Goal: Task Accomplishment & Management: Manage account settings

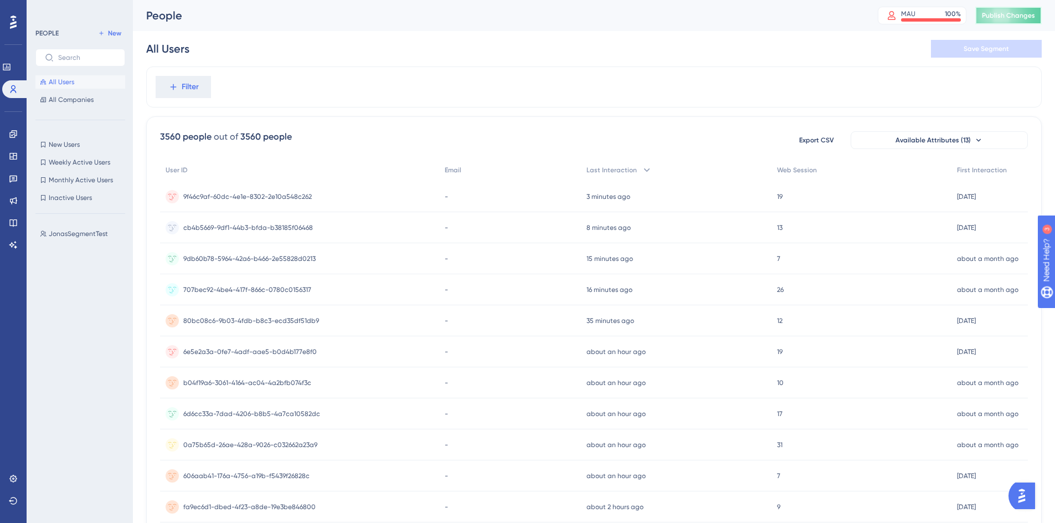
click at [1004, 17] on button "Publish Changes" at bounding box center [1009, 16] width 66 height 18
click at [294, 60] on div "All Users Save Segment" at bounding box center [594, 48] width 896 height 35
click at [345, 19] on icon at bounding box center [343, 21] width 6 height 6
click at [326, 70] on div "Filter" at bounding box center [594, 86] width 896 height 41
click at [73, 148] on span "New Users" at bounding box center [64, 144] width 31 height 9
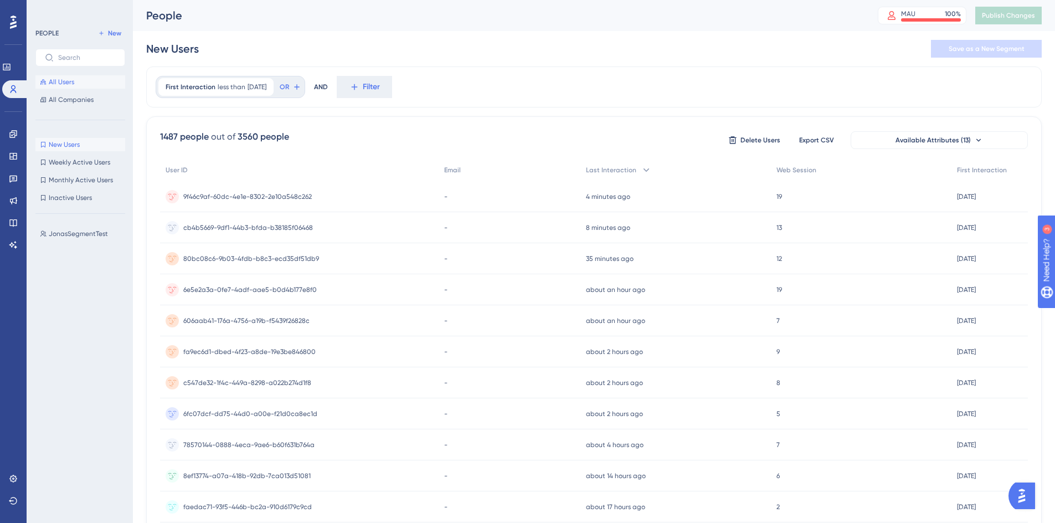
click at [67, 83] on span "All Users" at bounding box center [61, 82] width 25 height 9
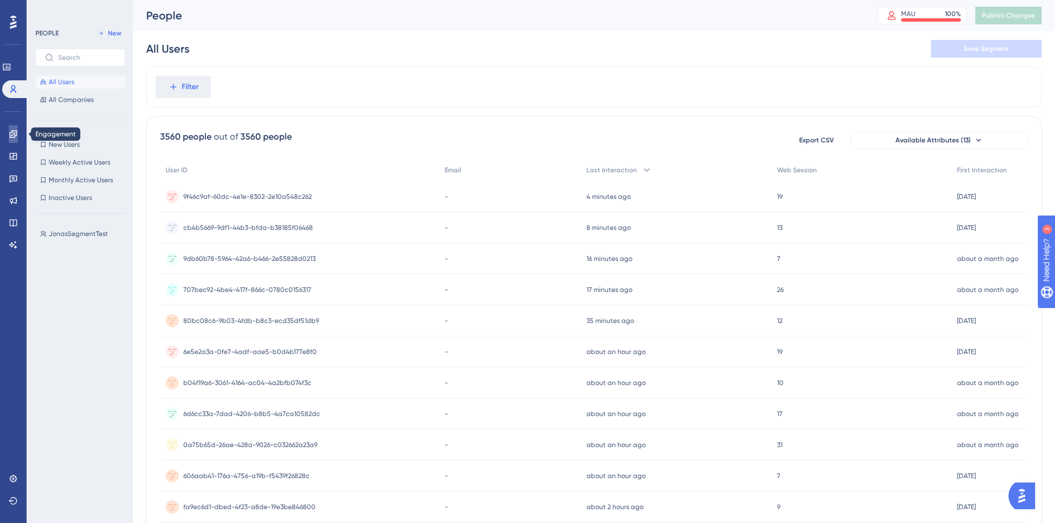
click at [18, 140] on link at bounding box center [13, 134] width 9 height 18
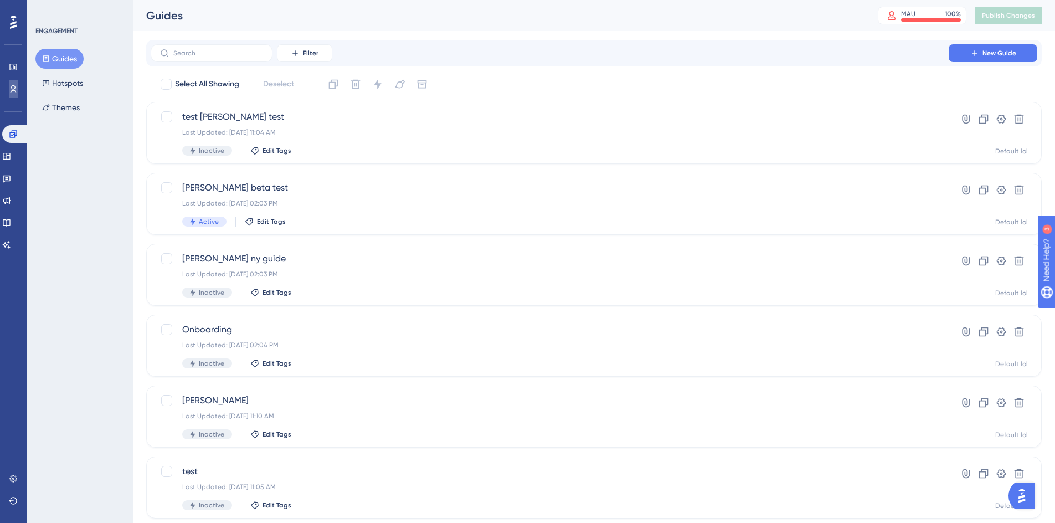
click at [17, 89] on icon at bounding box center [13, 89] width 9 height 9
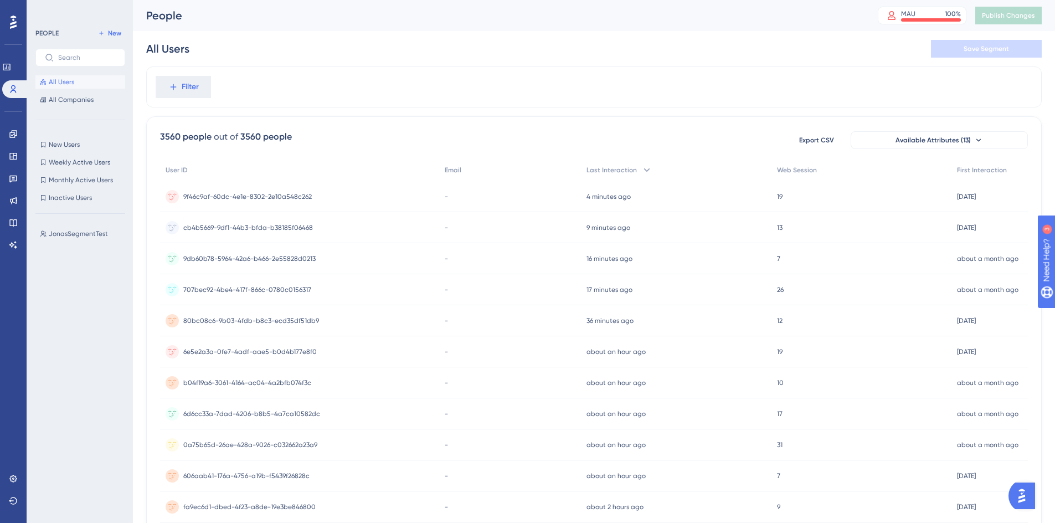
click at [269, 100] on div "Filter" at bounding box center [594, 86] width 896 height 41
click at [910, 141] on span "Available Attributes (13)" at bounding box center [933, 140] width 75 height 9
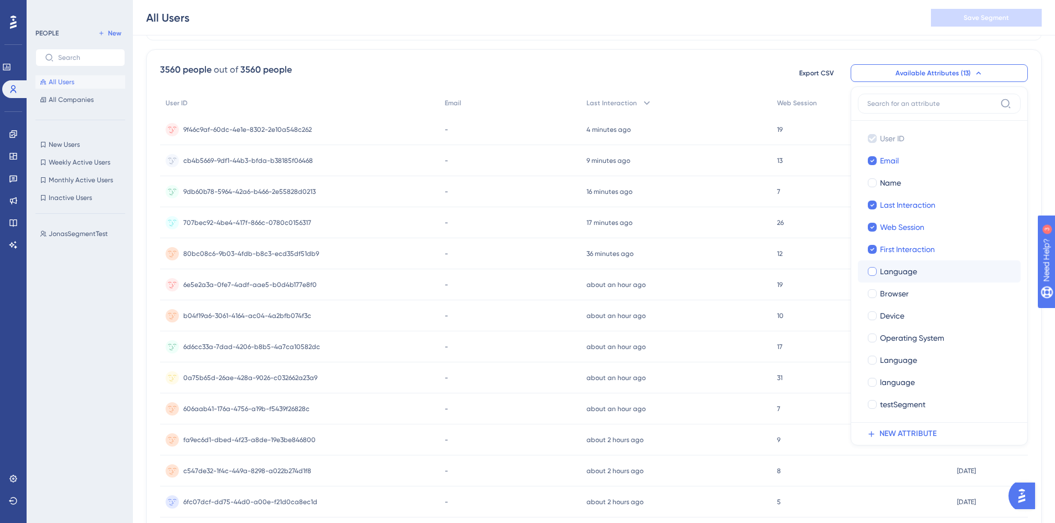
scroll to position [105, 0]
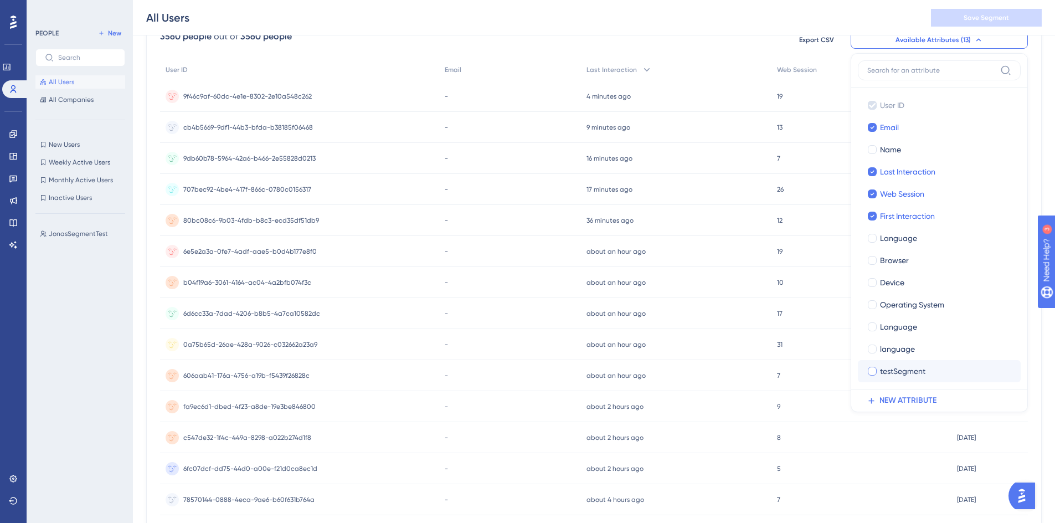
click at [874, 366] on div at bounding box center [872, 371] width 11 height 11
checkbox input "true"
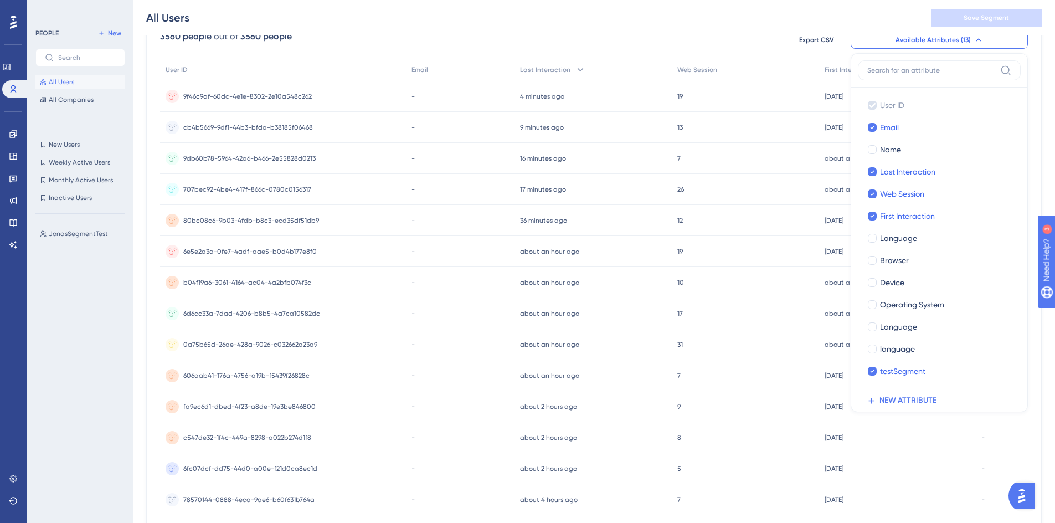
click at [658, 31] on div "All Users Save Segment" at bounding box center [594, 17] width 922 height 35
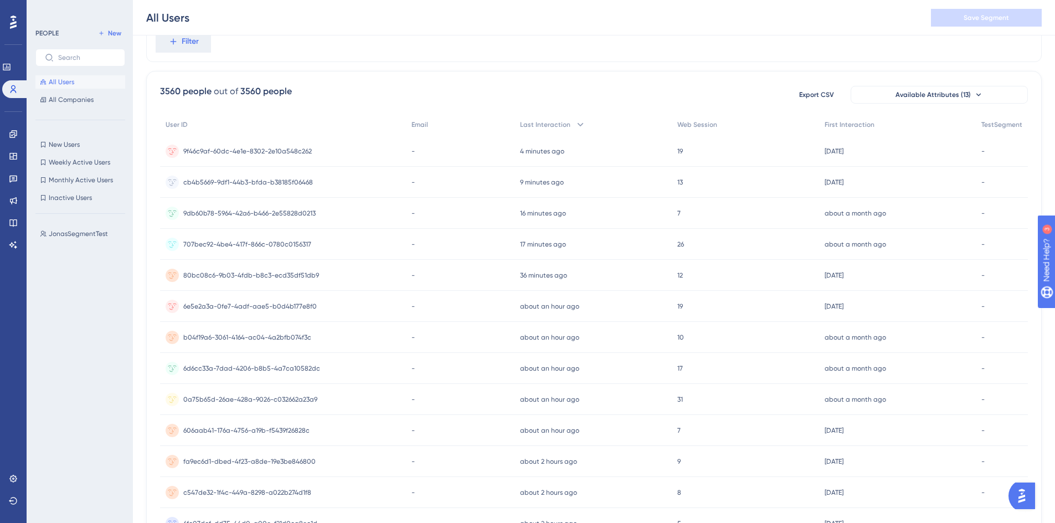
scroll to position [0, 0]
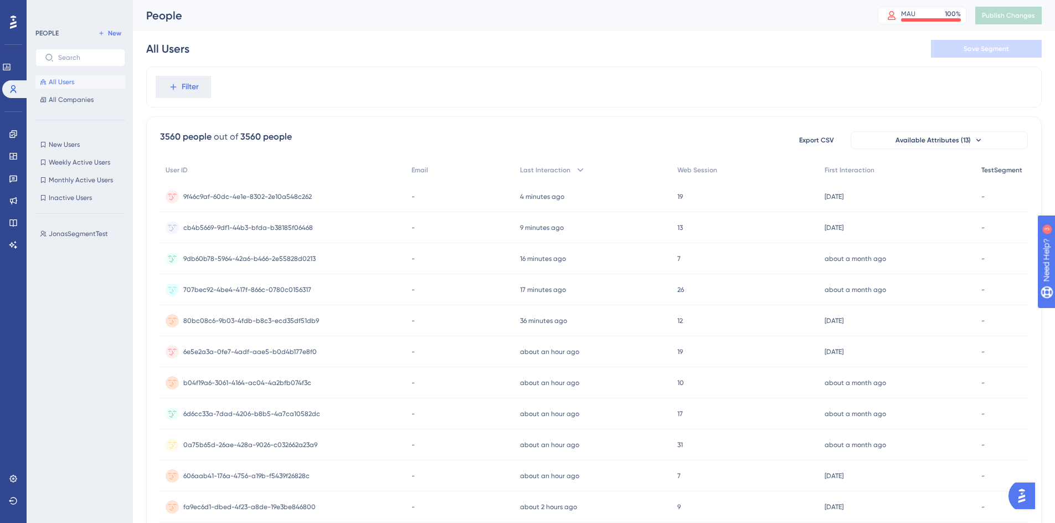
click at [1017, 176] on div "TestSegment" at bounding box center [1002, 170] width 52 height 23
click at [1004, 170] on span "TestSegment" at bounding box center [1002, 170] width 41 height 9
click at [188, 105] on div "Filter" at bounding box center [594, 86] width 896 height 41
click at [191, 93] on span "Filter" at bounding box center [190, 86] width 17 height 13
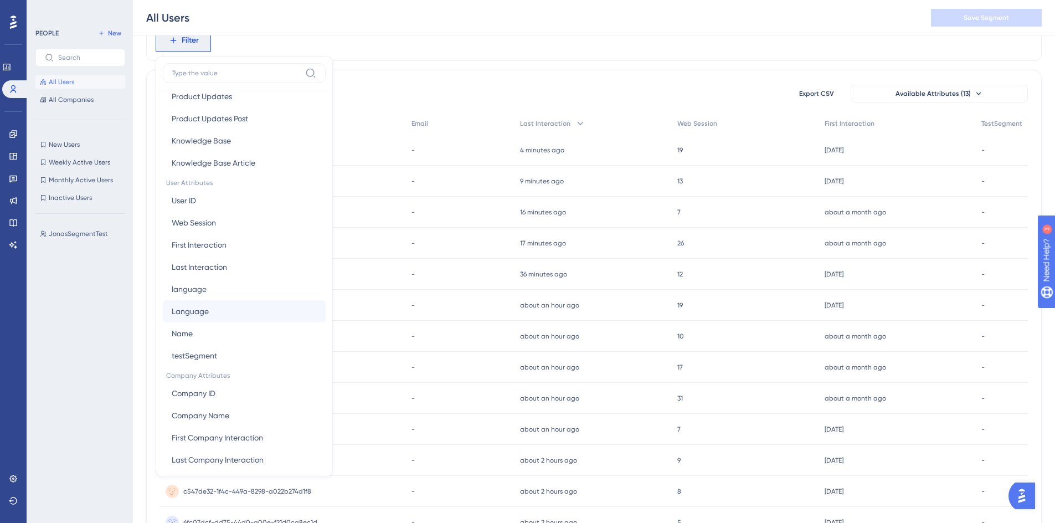
scroll to position [427, 0]
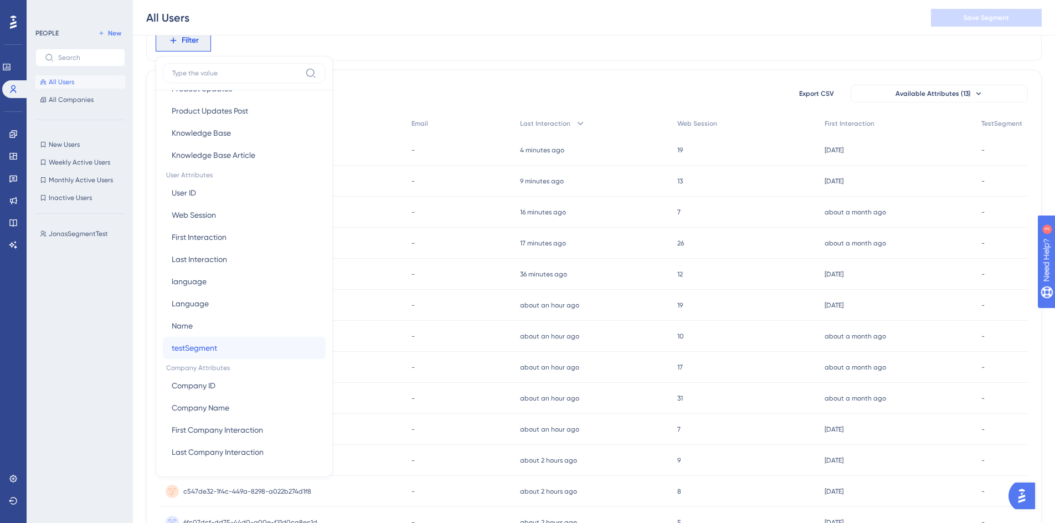
click at [213, 344] on span "testSegment" at bounding box center [194, 347] width 45 height 13
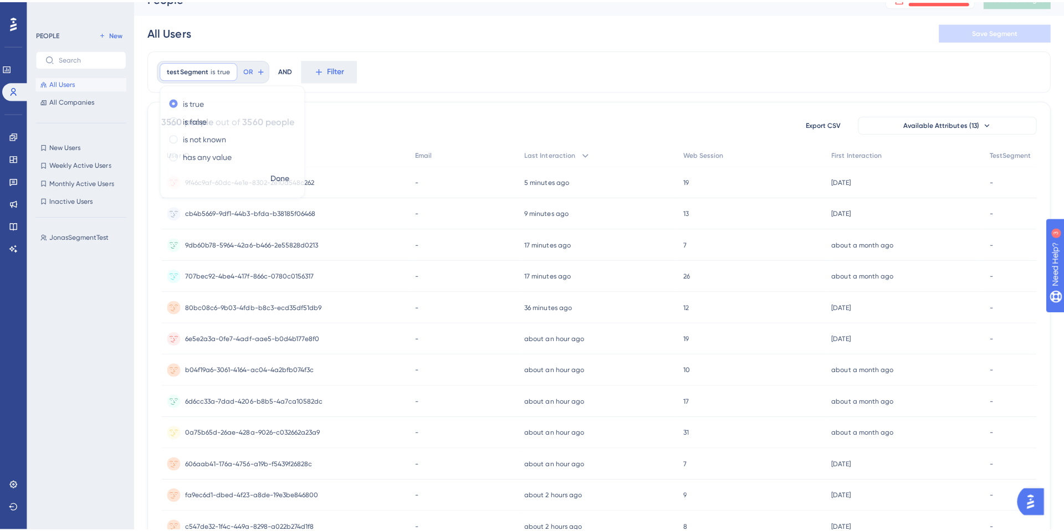
scroll to position [0, 0]
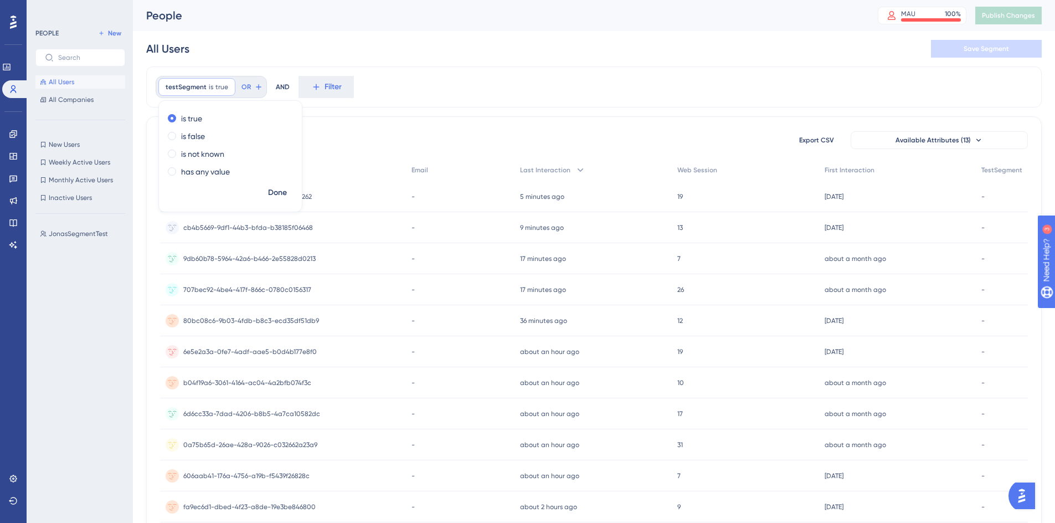
click at [317, 57] on div "All Users Save Segment" at bounding box center [594, 48] width 896 height 35
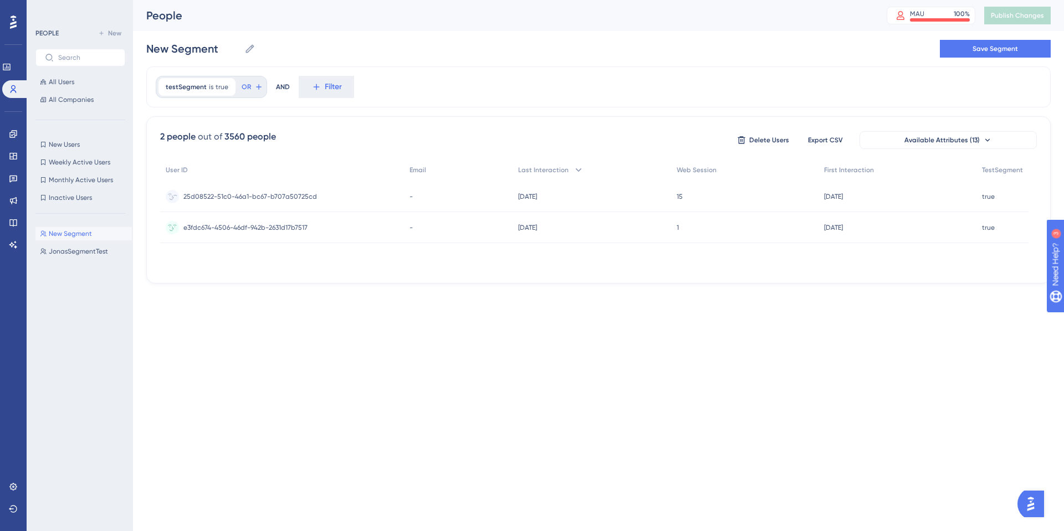
click at [220, 197] on span "25d08522-51c0-46a1-bc67-b707a50725cd" at bounding box center [250, 196] width 134 height 9
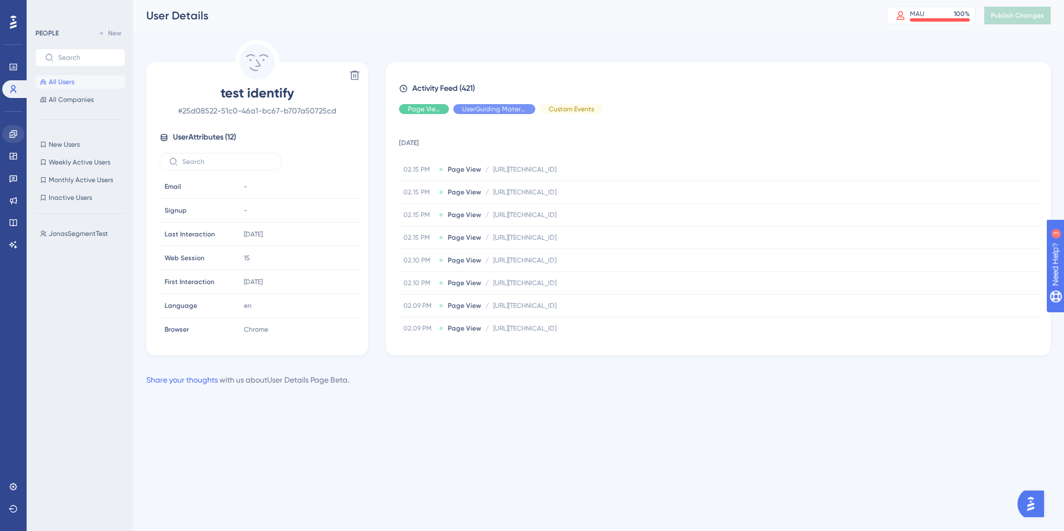
click at [22, 131] on div "Performance Users Engagement Widgets Feedback Product Updates Knowledge Base AI…" at bounding box center [13, 265] width 27 height 531
click at [19, 132] on link at bounding box center [13, 134] width 22 height 18
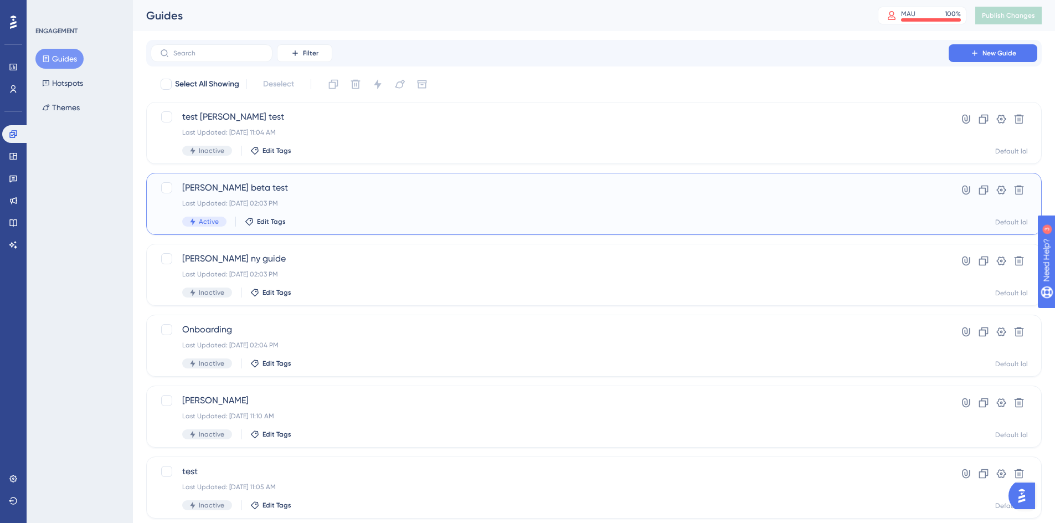
click at [336, 197] on div "Jonas beta test Last Updated: Jul 08 2025, 02:03 PM Active Edit Tags" at bounding box center [549, 203] width 735 height 45
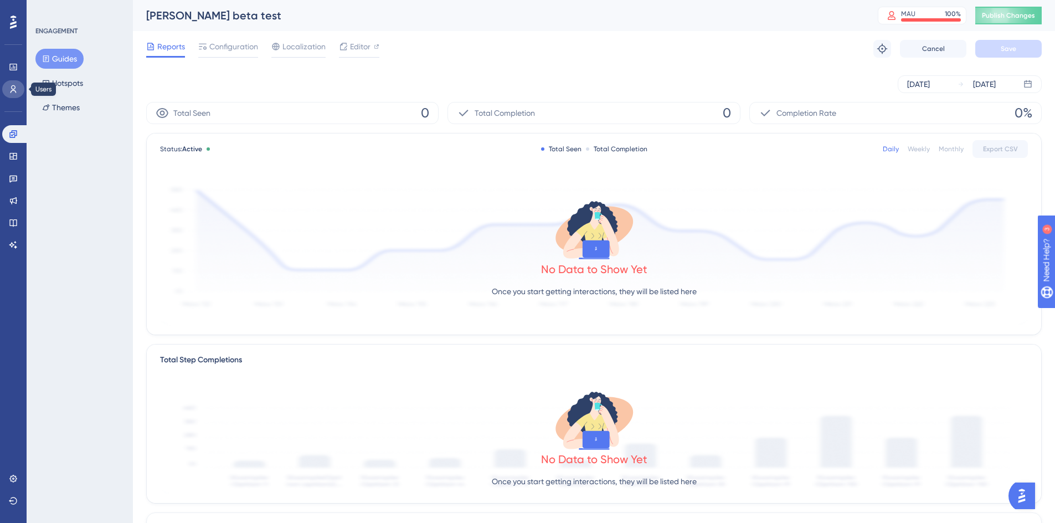
click at [16, 96] on link at bounding box center [13, 89] width 22 height 18
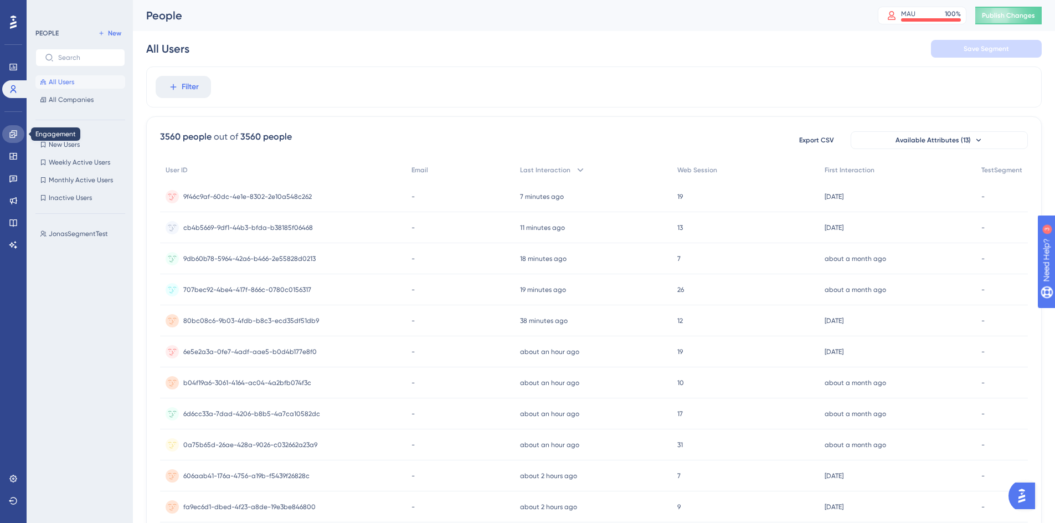
click at [8, 131] on link at bounding box center [13, 134] width 22 height 18
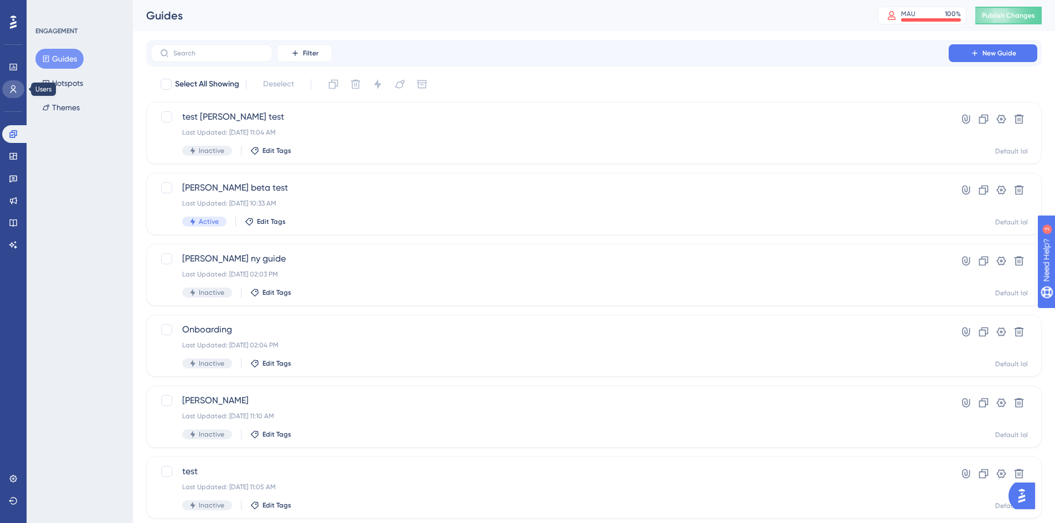
click at [10, 95] on link at bounding box center [13, 89] width 22 height 18
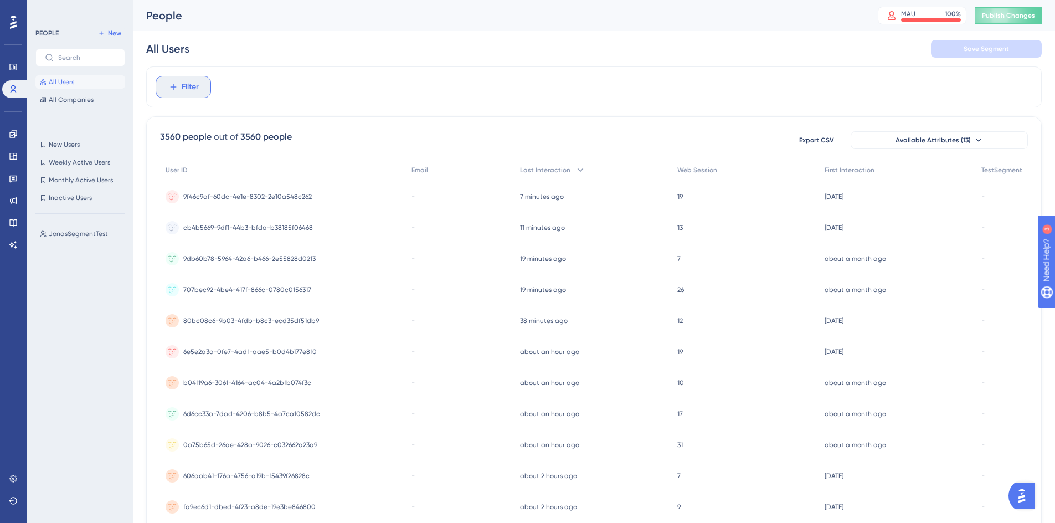
click at [181, 90] on button "Filter" at bounding box center [183, 87] width 55 height 22
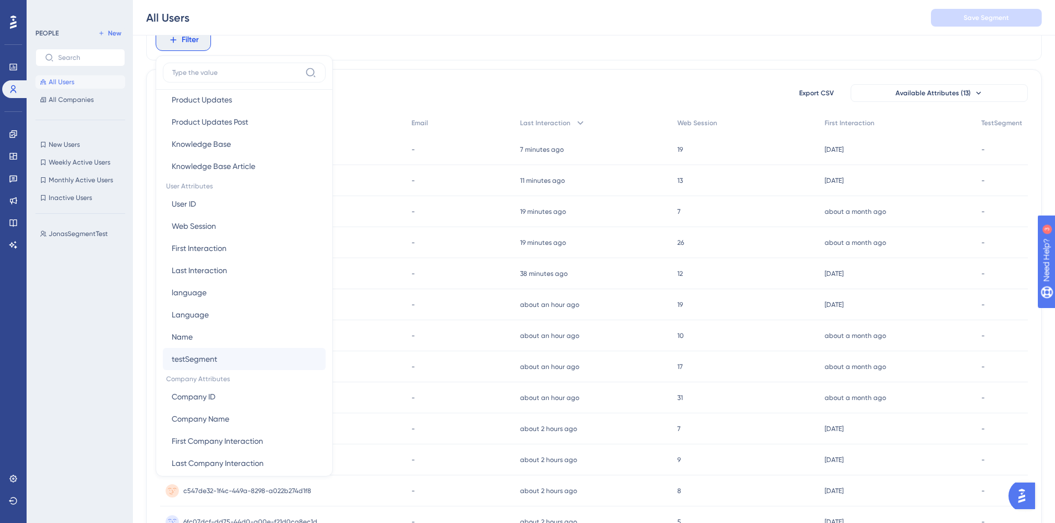
scroll to position [427, 0]
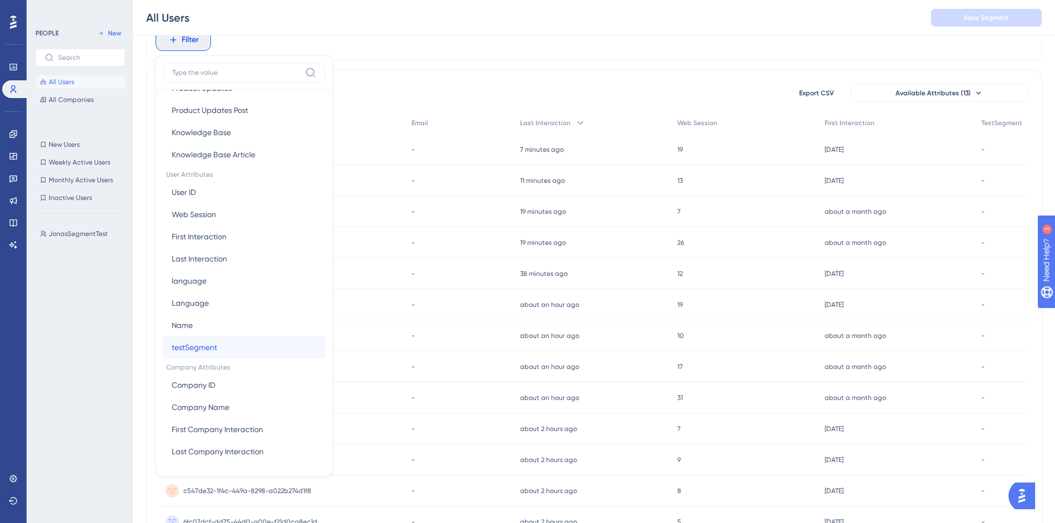
click at [211, 354] on button "testSegment testSegment" at bounding box center [244, 347] width 163 height 22
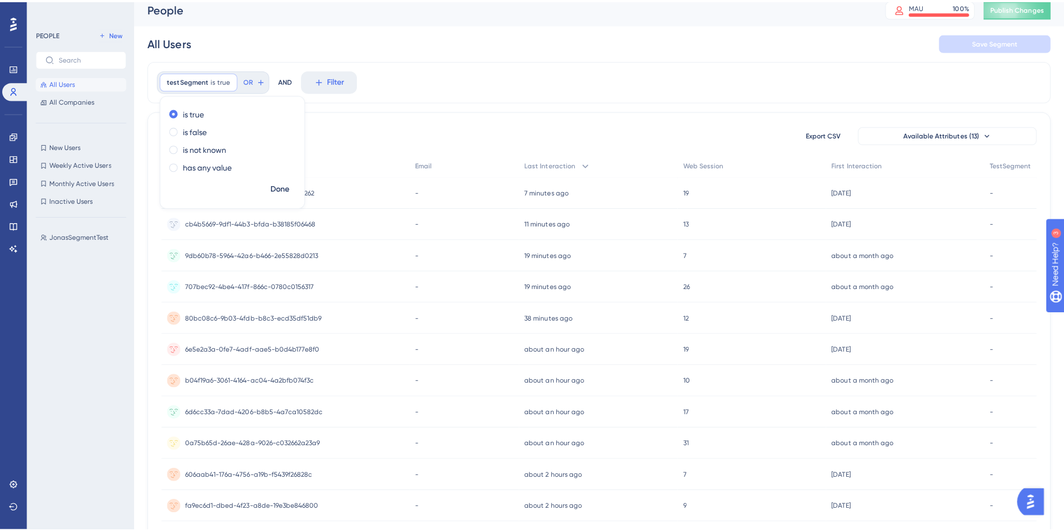
scroll to position [0, 0]
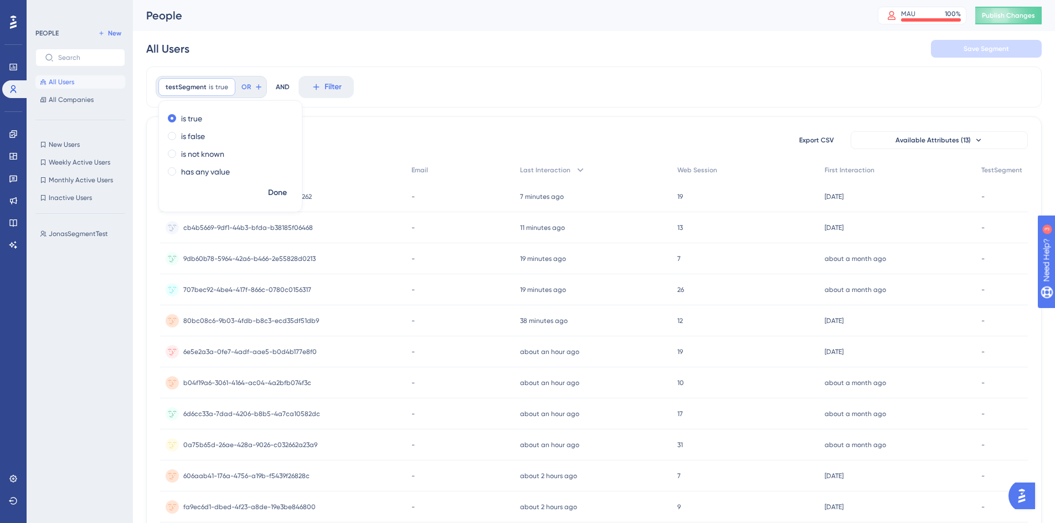
click at [402, 88] on div "testSegment is true true Remove is true is false is not known has any value Don…" at bounding box center [594, 86] width 896 height 41
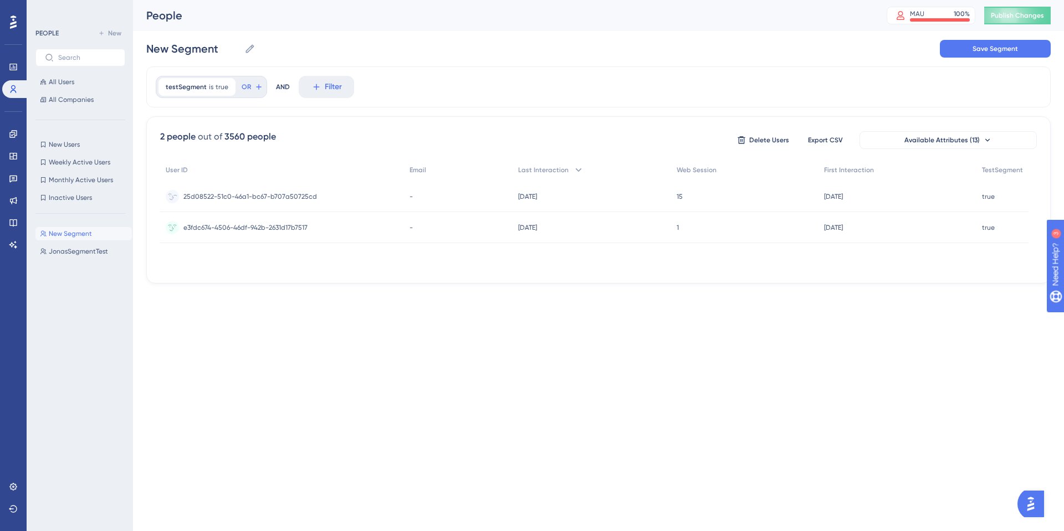
click at [255, 198] on span "25d08522-51c0-46a1-bc67-b707a50725cd" at bounding box center [250, 196] width 134 height 9
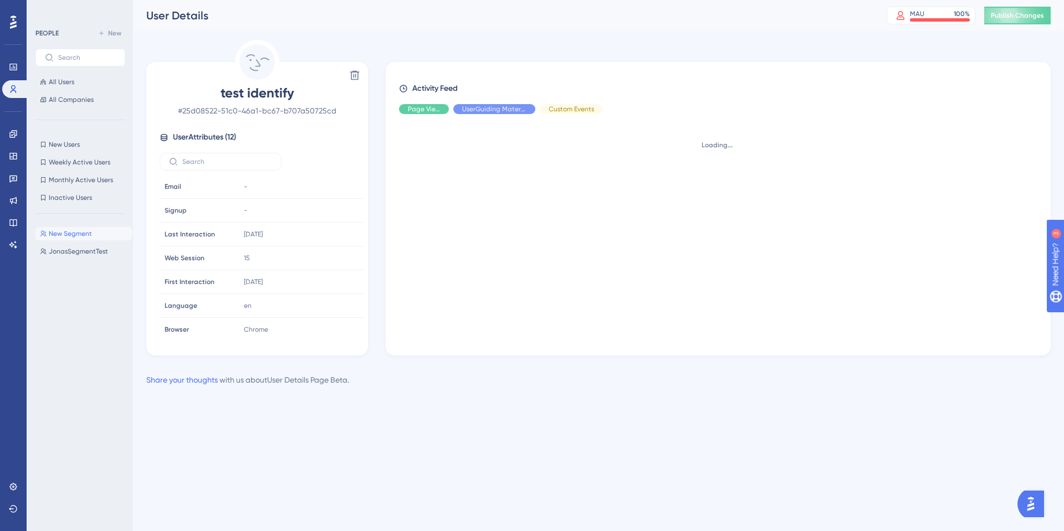
click at [255, 198] on td "-" at bounding box center [301, 187] width 125 height 24
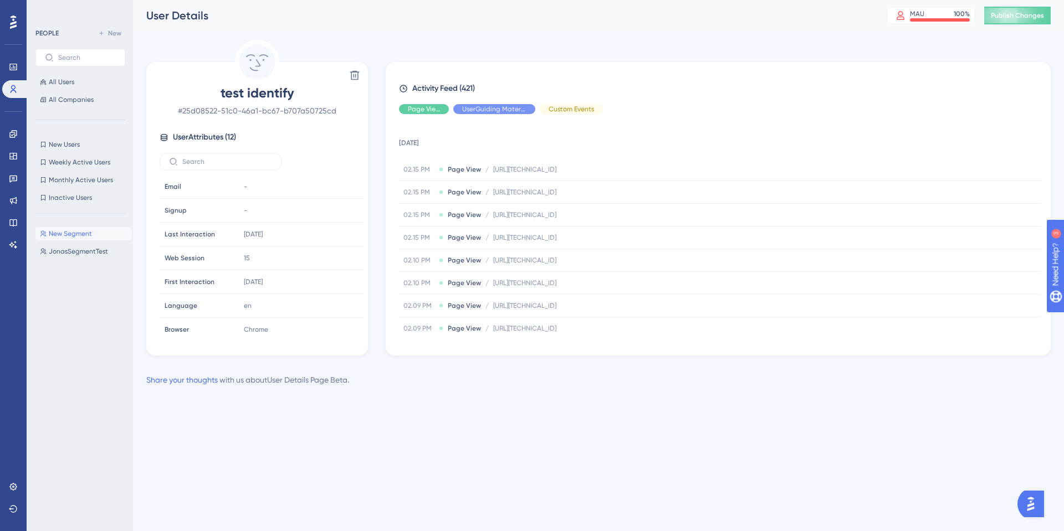
click at [475, 419] on div "Performance Users Engagement Widgets Feedback Product Updates Knowledge Base AI…" at bounding box center [532, 211] width 1064 height 422
click at [430, 45] on div "Delete test identify # 25d08522-51c0-46a1-bc67-b707a50725cd User Attributes ( 1…" at bounding box center [598, 198] width 904 height 316
click at [56, 103] on span "All Companies" at bounding box center [71, 99] width 45 height 9
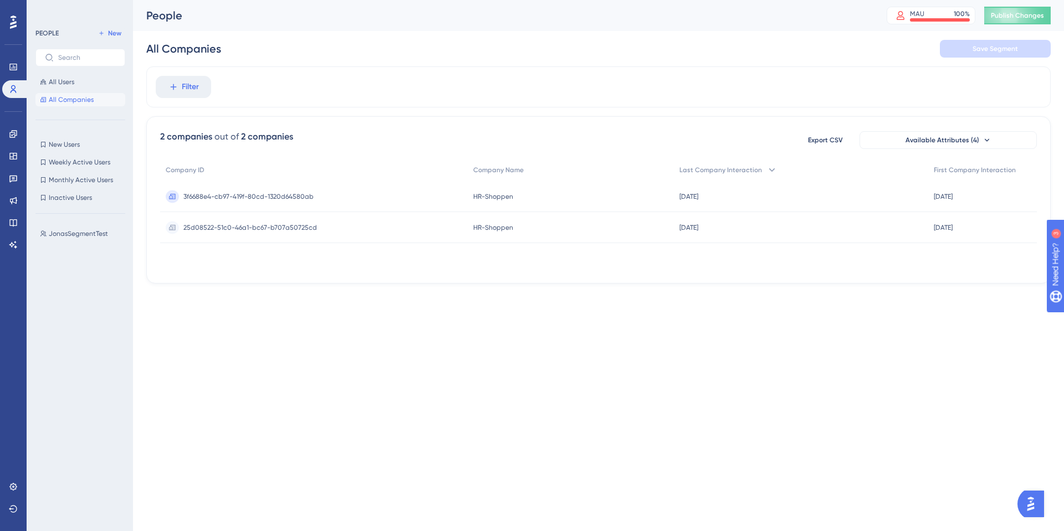
click at [940, 149] on div "Export CSV Available Attributes (4)" at bounding box center [916, 140] width 239 height 20
click at [941, 141] on span "Available Attributes (4)" at bounding box center [942, 140] width 74 height 9
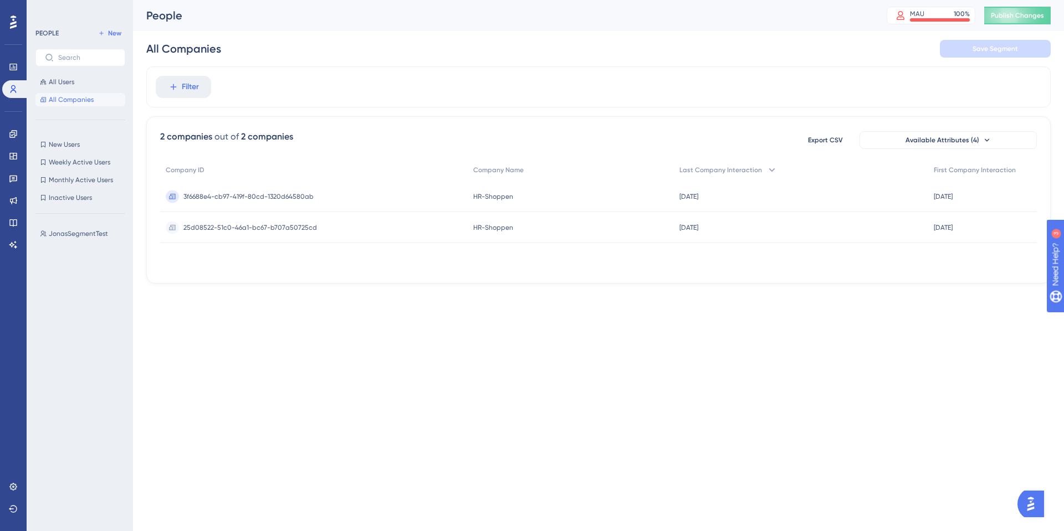
click at [272, 281] on div "2 companies out of 2 companies Export CSV Available Attributes (4) Company ID C…" at bounding box center [598, 199] width 904 height 167
click at [497, 45] on div "All Companies Save Segment" at bounding box center [598, 48] width 904 height 35
click at [61, 84] on span "All Users" at bounding box center [61, 82] width 25 height 9
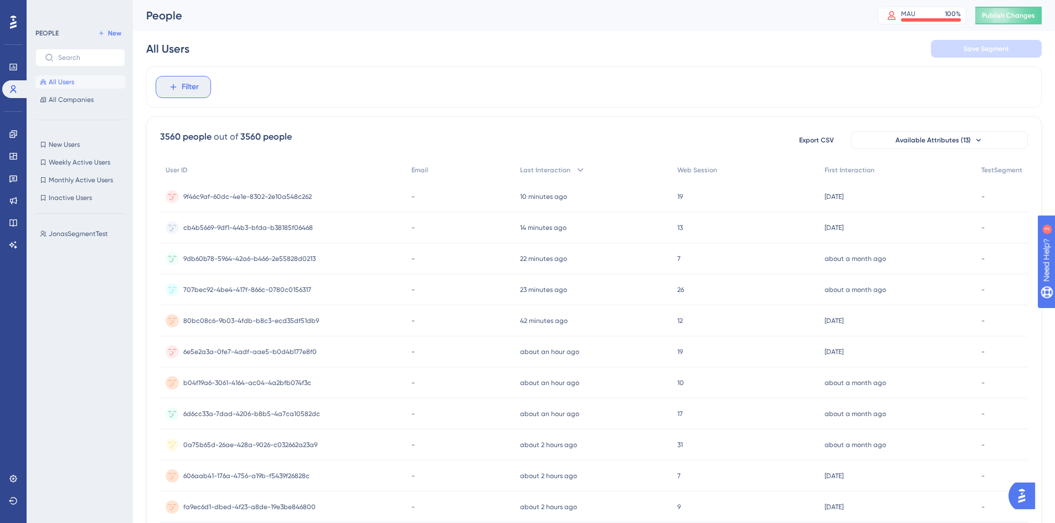
click at [203, 96] on button "Filter" at bounding box center [183, 87] width 55 height 22
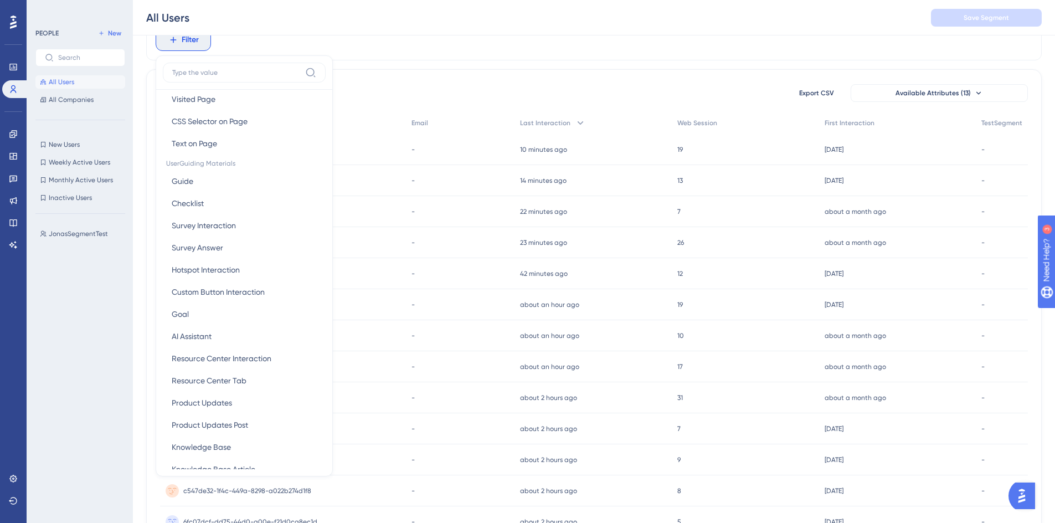
scroll to position [349, 0]
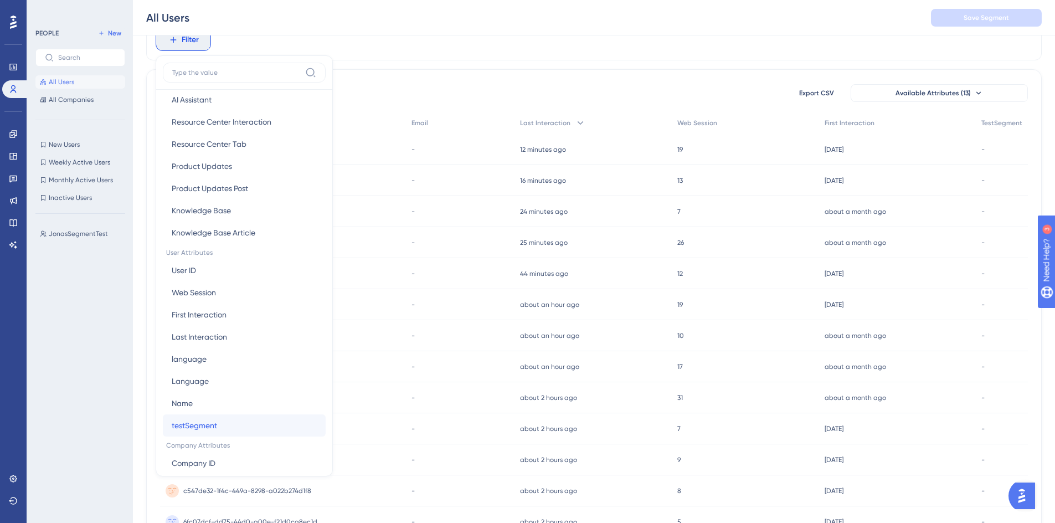
click at [211, 425] on span "testSegment" at bounding box center [194, 425] width 45 height 13
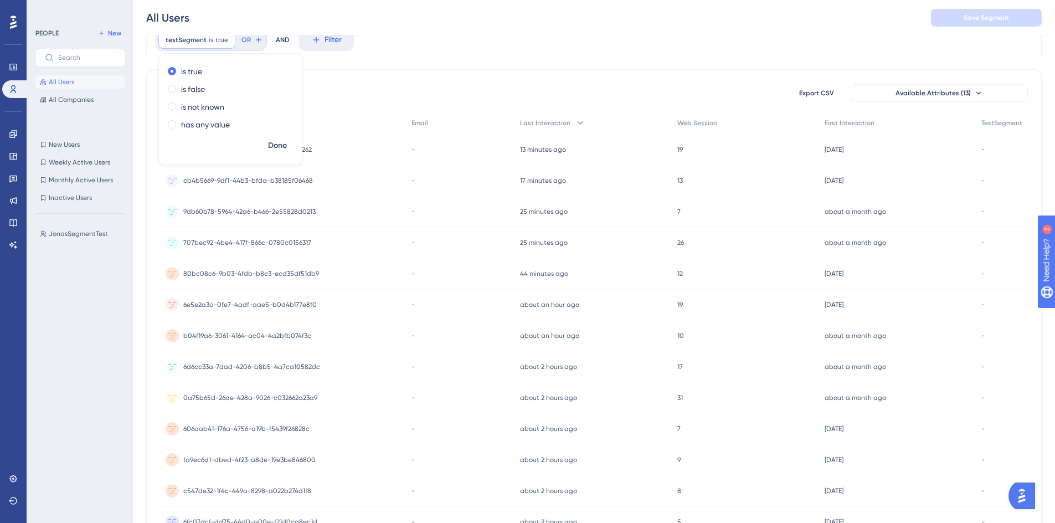
click at [413, 76] on div "3560 people out of 3560 people Export CSV Available Attributes (13) User ID Ema…" at bounding box center [594, 436] width 896 height 735
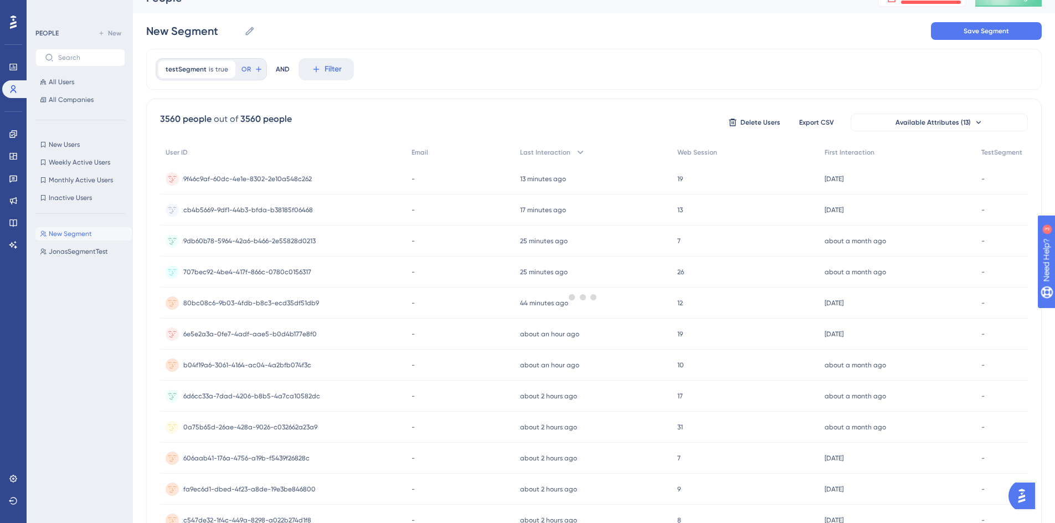
scroll to position [0, 0]
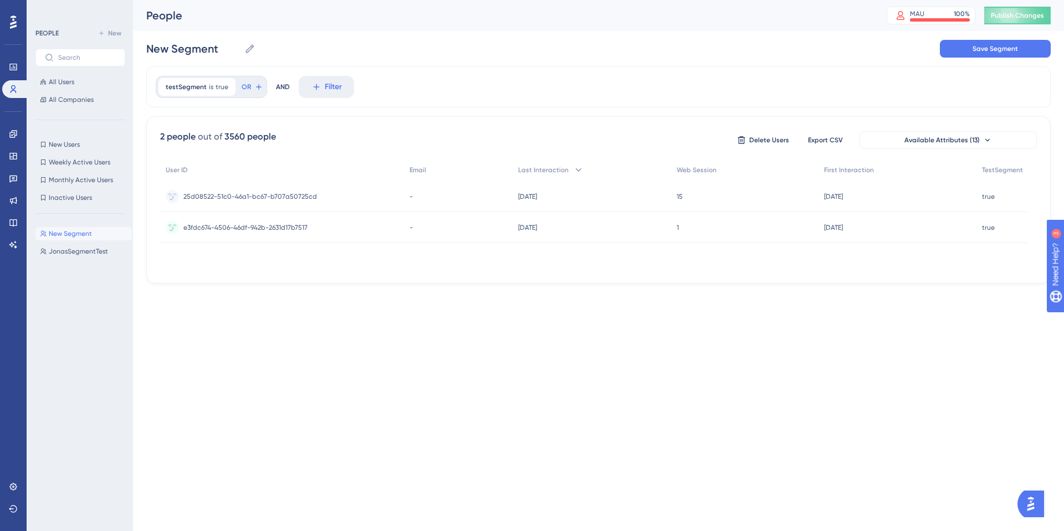
click at [449, 48] on div "New Segment New Segment Save Segment" at bounding box center [598, 48] width 904 height 35
click at [949, 18] on div "MAU 100 %" at bounding box center [940, 13] width 60 height 9
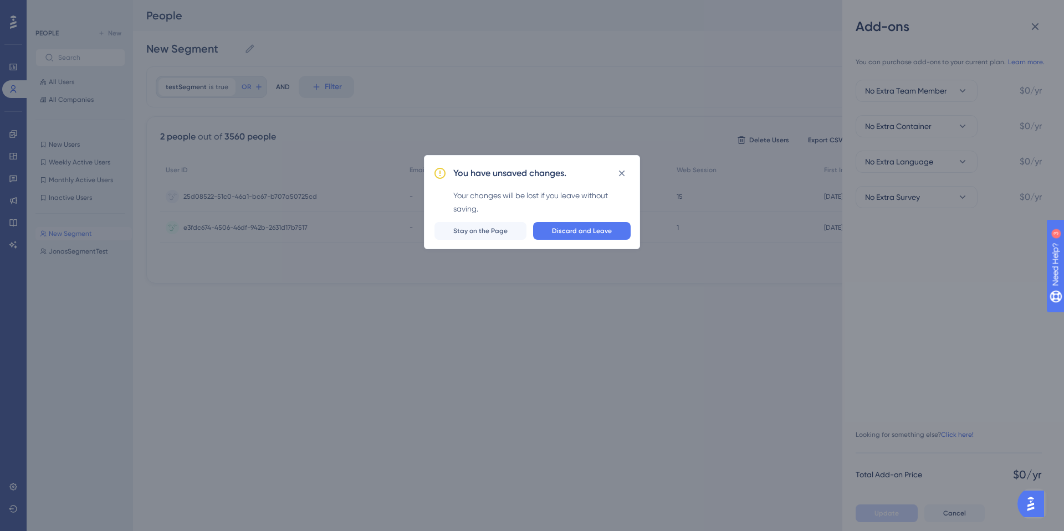
click at [769, 57] on div "You have unsaved changes. Your changes will be lost if you leave without saving…" at bounding box center [532, 265] width 1064 height 531
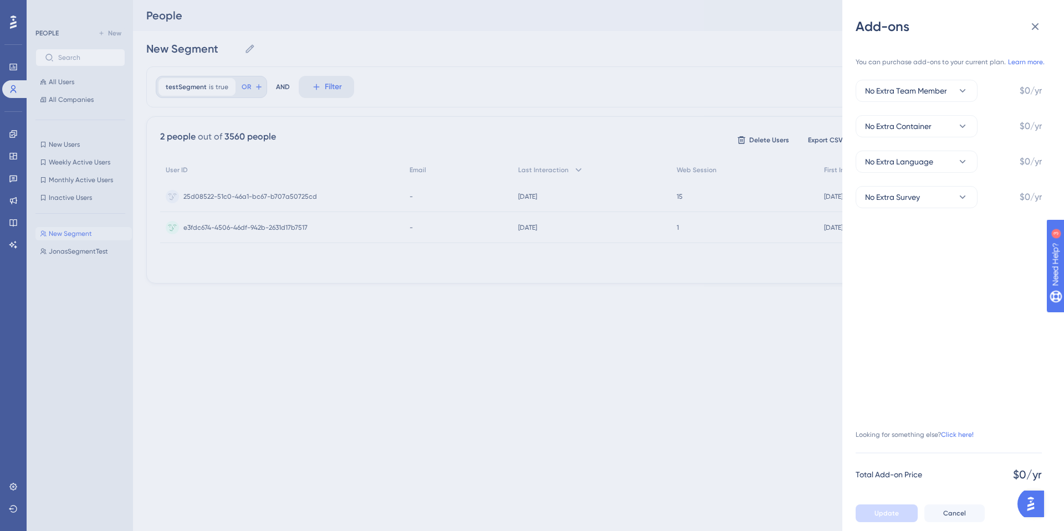
click at [721, 58] on div "Add-ons You can purchase add-ons to your current plan. Learn more. No Extra Tea…" at bounding box center [532, 265] width 1064 height 531
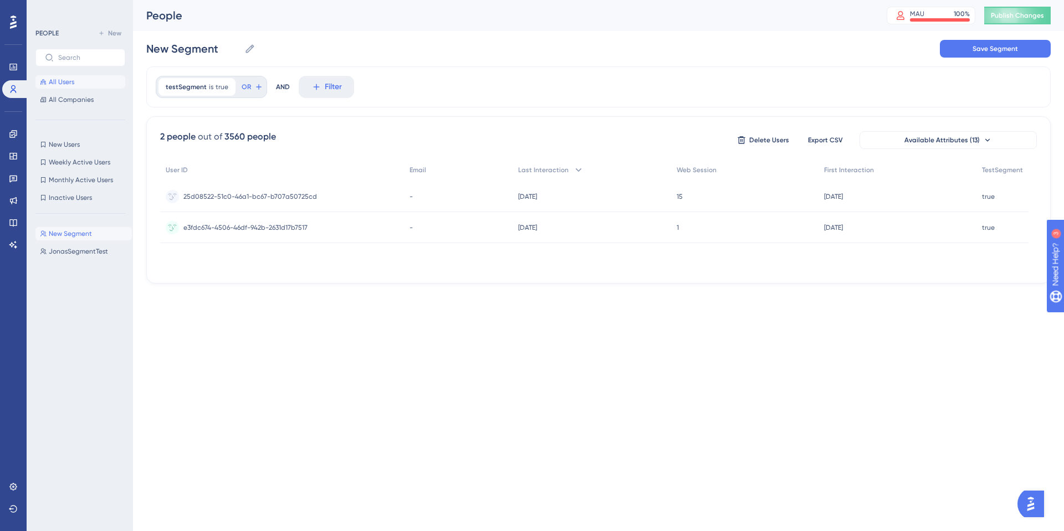
click at [61, 85] on span "All Users" at bounding box center [61, 82] width 25 height 9
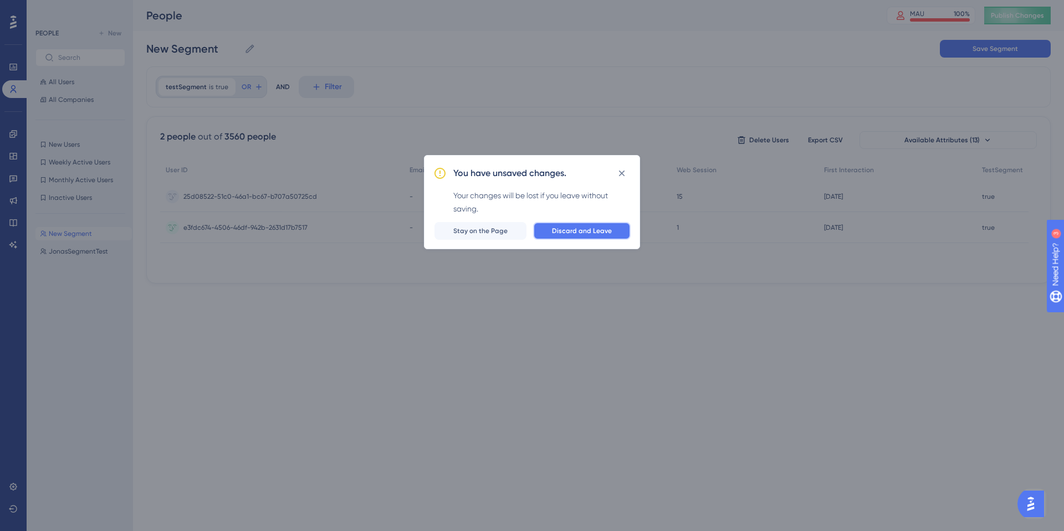
click at [588, 230] on span "Discard and Leave" at bounding box center [582, 231] width 60 height 9
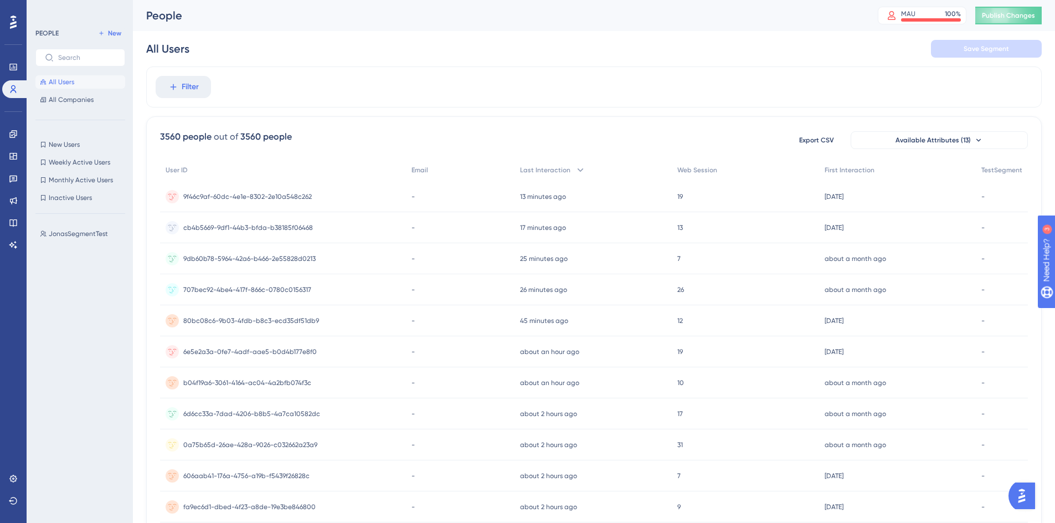
click at [337, 76] on div "Filter" at bounding box center [594, 86] width 896 height 41
click at [946, 17] on div "MAU 100 %" at bounding box center [931, 13] width 60 height 9
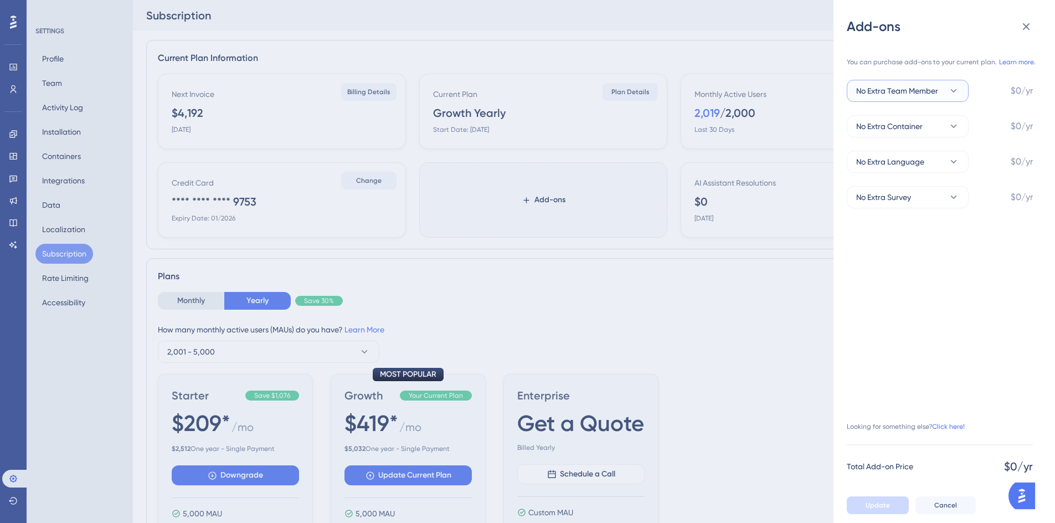
click at [889, 92] on span "No Extra Team Member" at bounding box center [897, 90] width 82 height 13
click at [890, 93] on span "No Extra Team Member" at bounding box center [897, 90] width 82 height 13
click at [770, 283] on div "Add-ons You can purchase add-ons to your current plan. Learn more. No Extra Tea…" at bounding box center [527, 261] width 1055 height 523
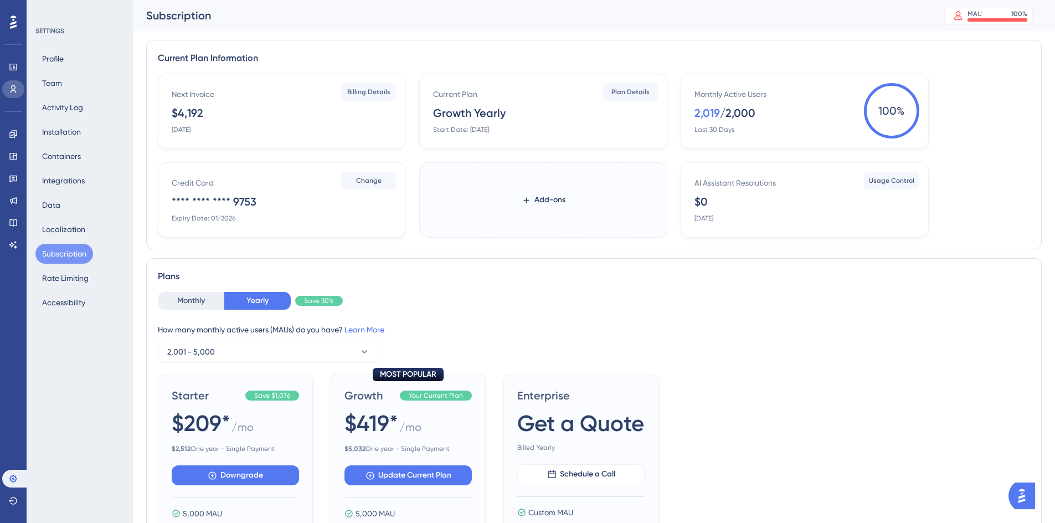
click at [23, 90] on link at bounding box center [13, 89] width 22 height 18
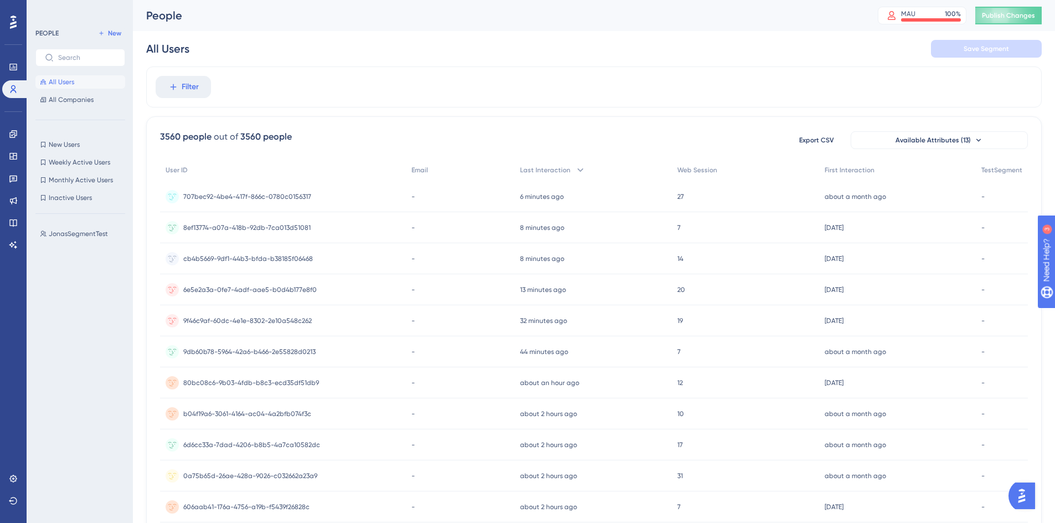
click at [274, 52] on div "All Users Save Segment" at bounding box center [594, 48] width 896 height 35
